Goal: Transaction & Acquisition: Purchase product/service

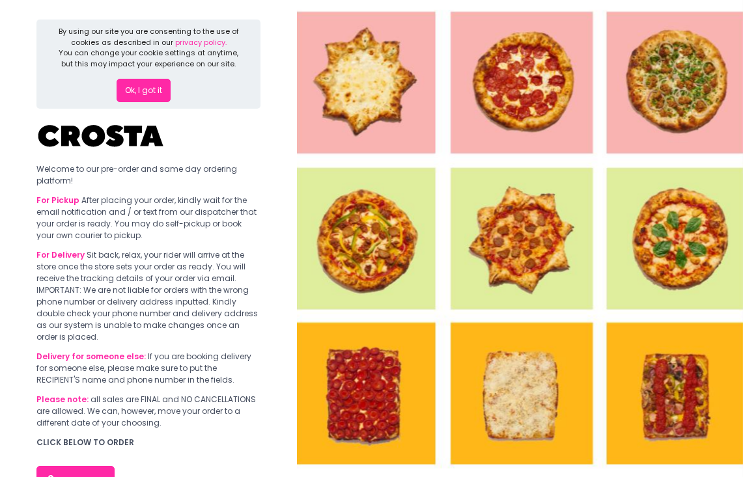
scroll to position [81, 0]
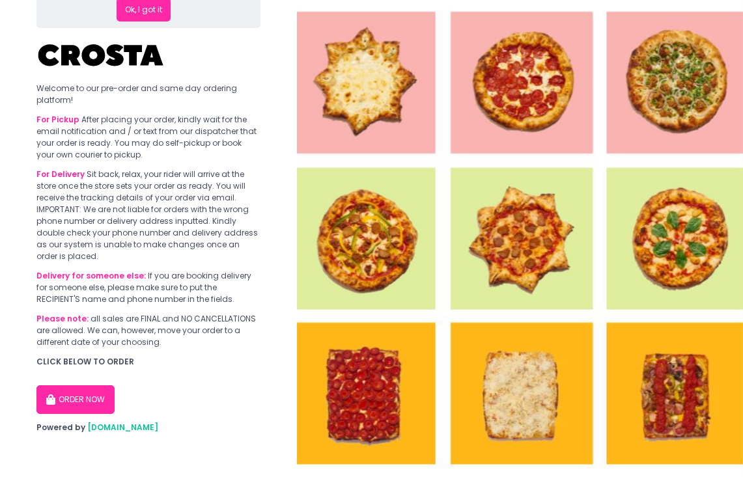
click at [90, 401] on button "ORDER NOW" at bounding box center [75, 399] width 78 height 29
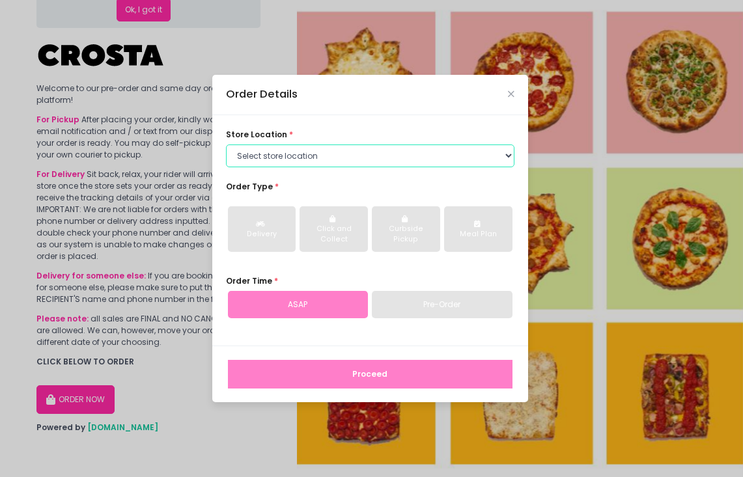
click at [343, 156] on select "Select store location [PERSON_NAME] Pizza - [PERSON_NAME] Pizza - [GEOGRAPHIC_D…" at bounding box center [370, 156] width 288 height 23
select select "5fabb2e53664a8677beaeb89"
click at [226, 145] on select "Select store location [PERSON_NAME] Pizza - [PERSON_NAME] Pizza - [GEOGRAPHIC_D…" at bounding box center [370, 156] width 288 height 23
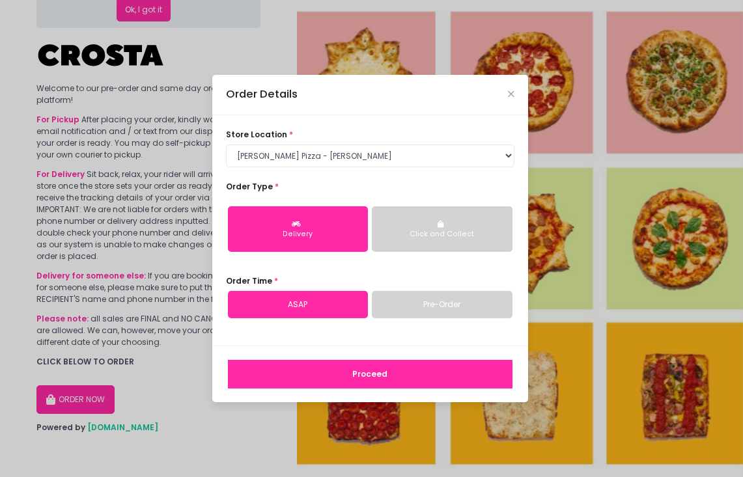
click at [2, 162] on div "Order Details store location * Select store location [PERSON_NAME] Pizza - [PER…" at bounding box center [371, 238] width 743 height 477
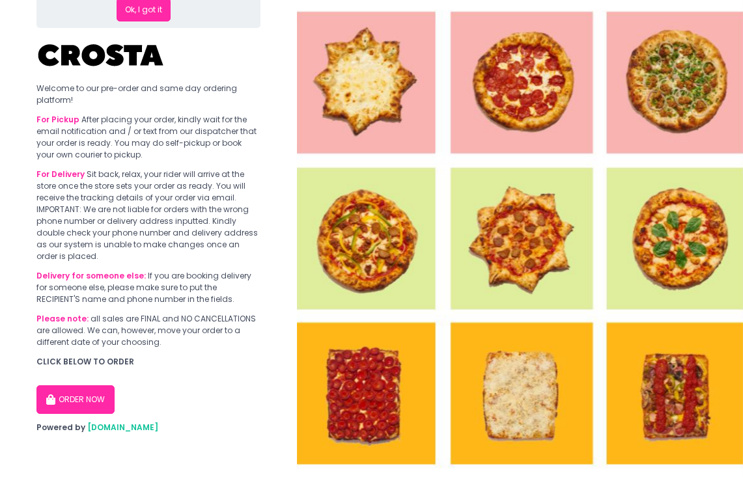
click at [66, 395] on button "ORDER NOW" at bounding box center [75, 399] width 78 height 29
select select "5fabb2e53664a8677beaeb89"
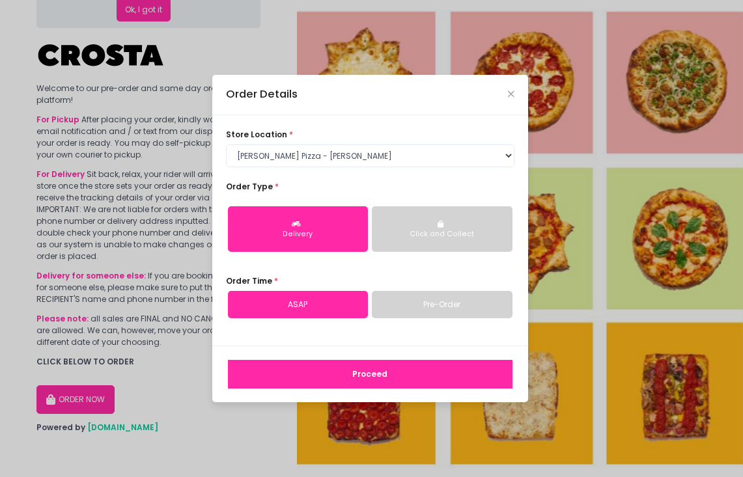
click at [292, 382] on button "Proceed" at bounding box center [370, 374] width 285 height 29
